Goal: Task Accomplishment & Management: Complete application form

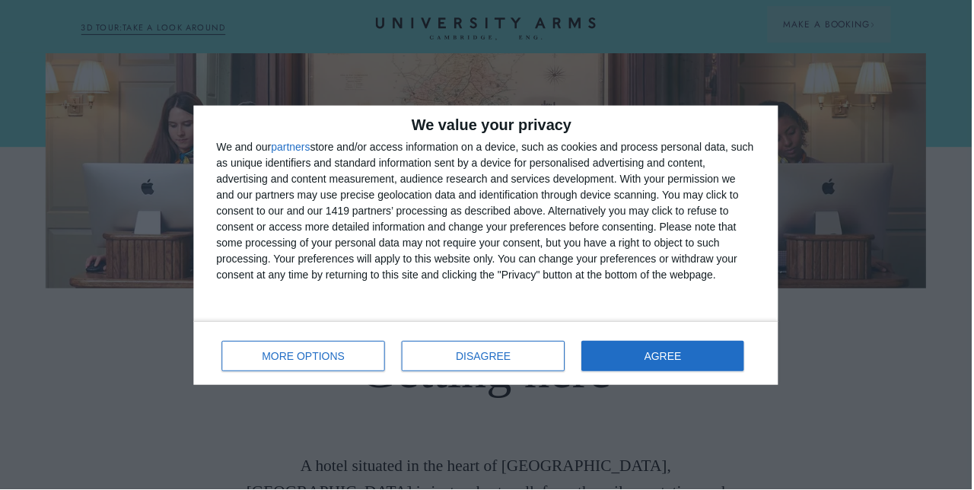
scroll to position [62, 0]
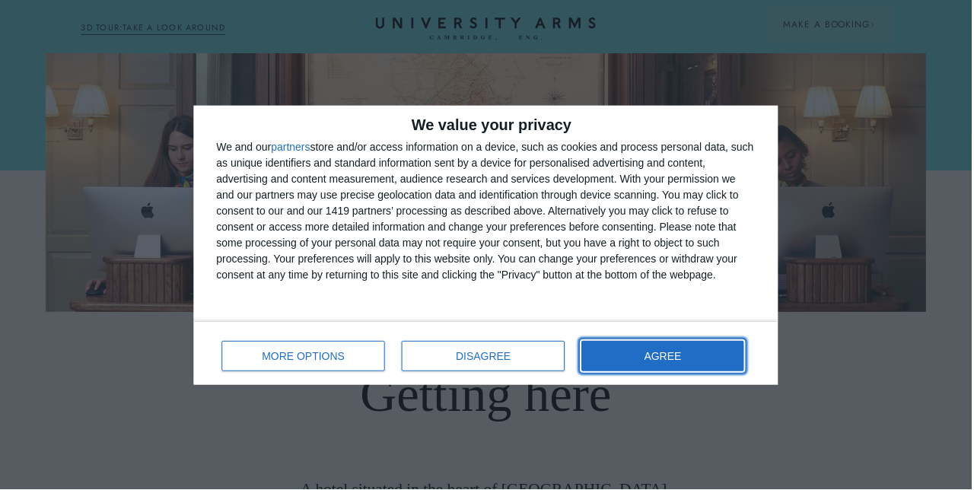
click at [692, 355] on button "AGREE" at bounding box center [664, 356] width 163 height 30
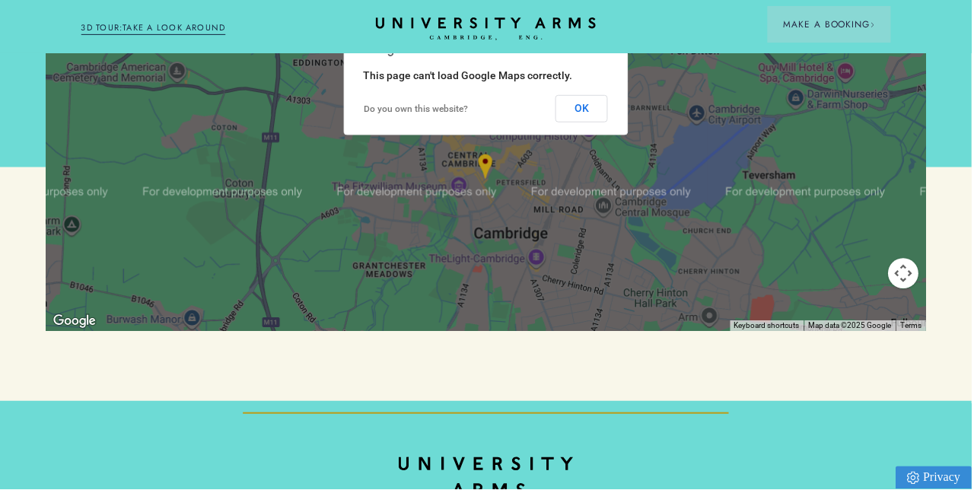
scroll to position [1731, 0]
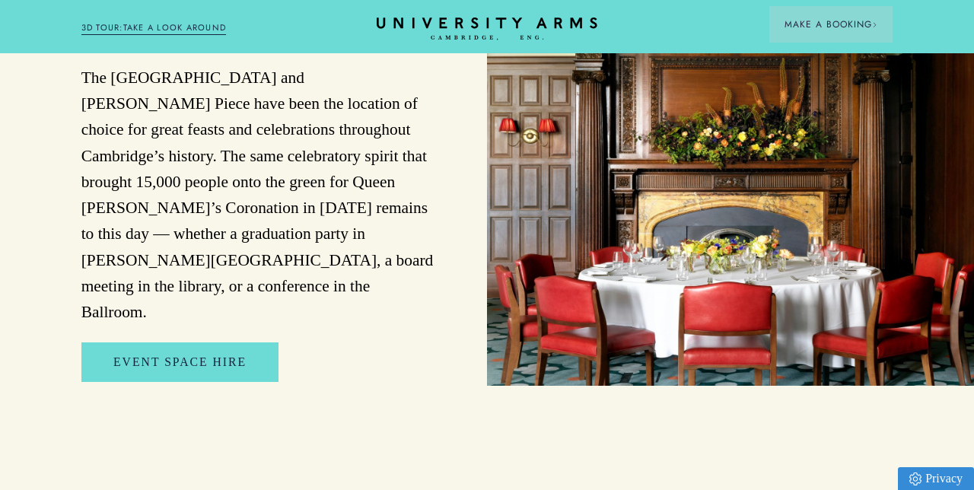
scroll to position [2931, 0]
click at [856, 354] on img at bounding box center [730, 167] width 487 height 438
click at [240, 381] on link "Event Space Hire" at bounding box center [179, 361] width 197 height 39
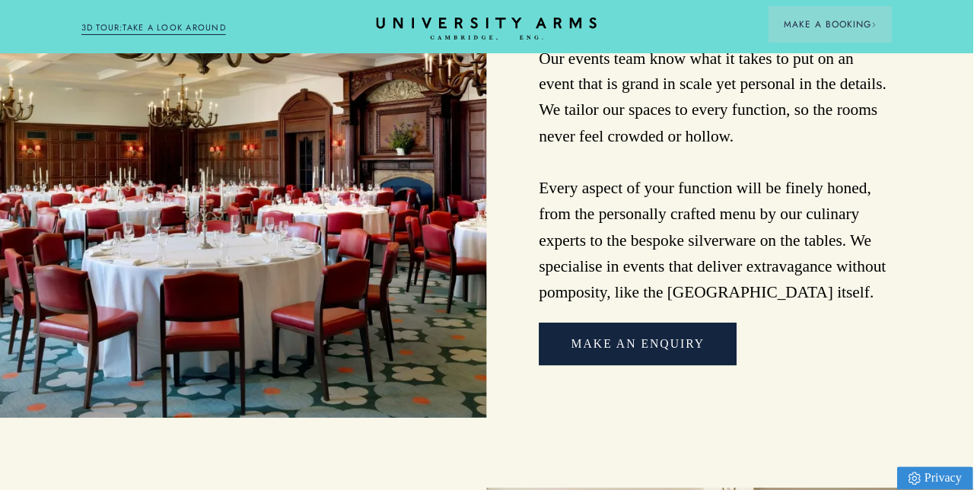
scroll to position [1729, 0]
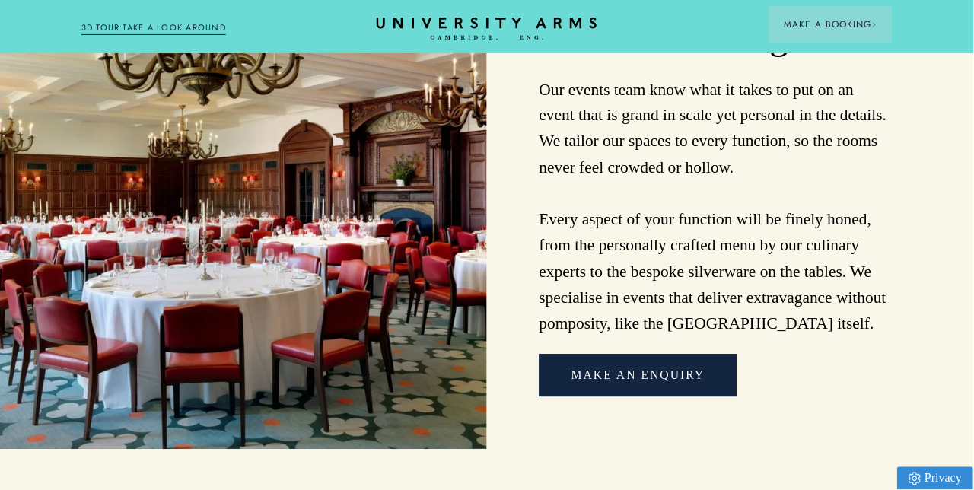
click at [689, 397] on link "Make An Enquiry" at bounding box center [638, 375] width 198 height 43
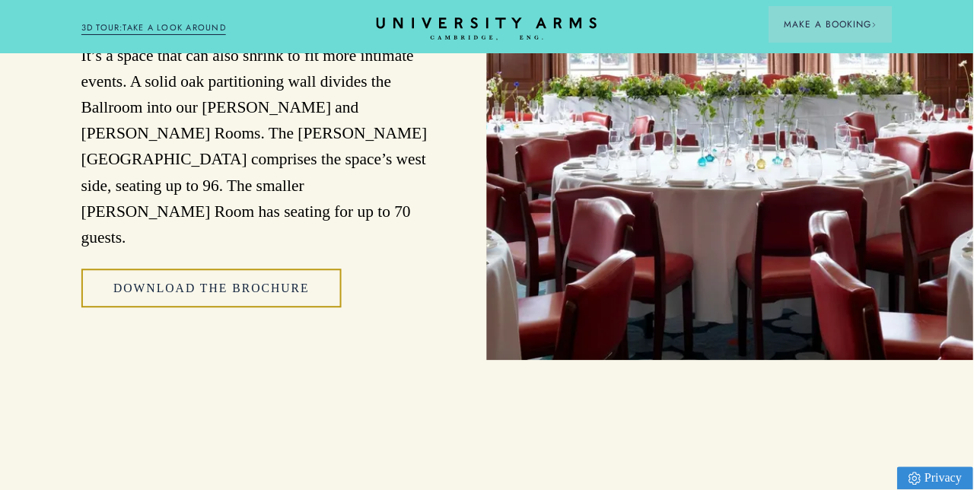
scroll to position [2478, 0]
